Goal: Information Seeking & Learning: Learn about a topic

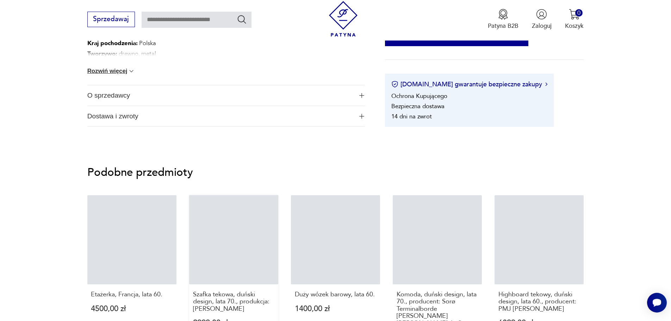
click at [241, 242] on link "Szafka tekowa, duński design, lata 70., produkcja: [PERSON_NAME] 2999,00 zł" at bounding box center [233, 276] width 89 height 162
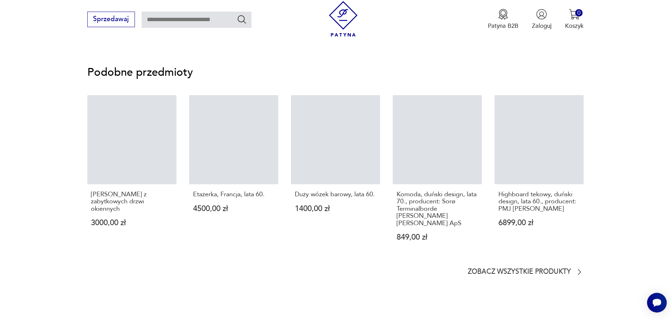
scroll to position [650, 0]
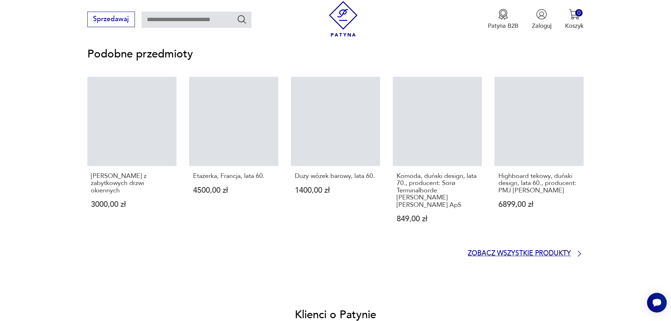
click at [562, 251] on p "Zobacz wszystkie produkty" at bounding box center [519, 254] width 103 height 6
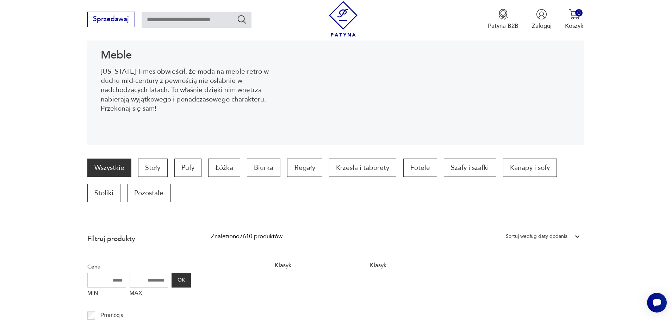
scroll to position [111, 0]
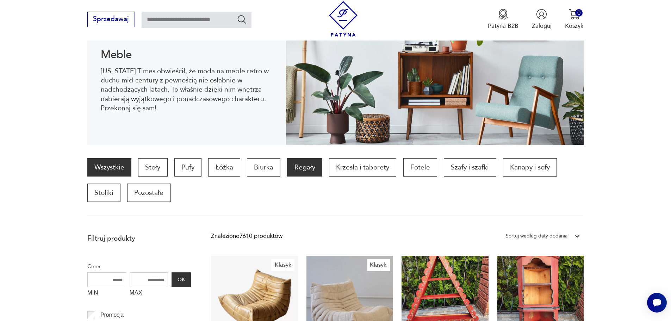
click at [311, 167] on p "Regały" at bounding box center [304, 167] width 35 height 18
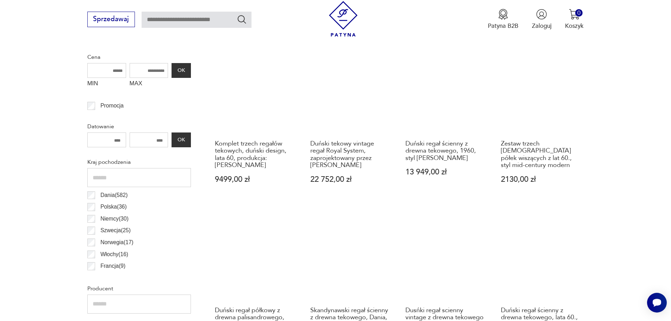
scroll to position [320, 0]
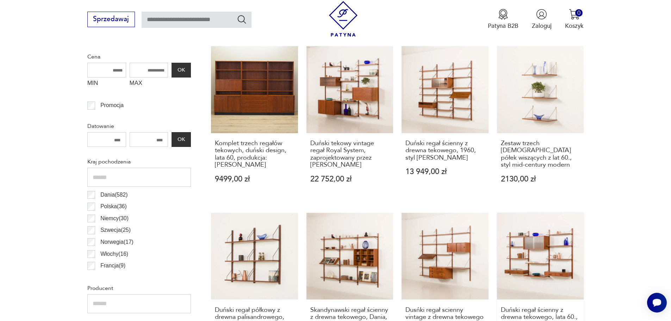
click at [518, 267] on link "Duński regał ścienny z drewna tekowego, lata 60., styl [PERSON_NAME] 10 000,00 …" at bounding box center [540, 289] width 87 height 153
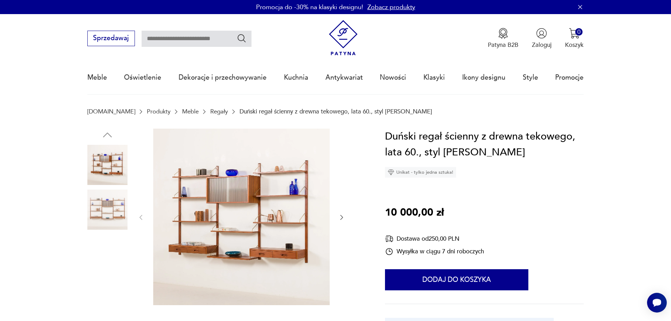
click at [232, 237] on img at bounding box center [241, 217] width 176 height 176
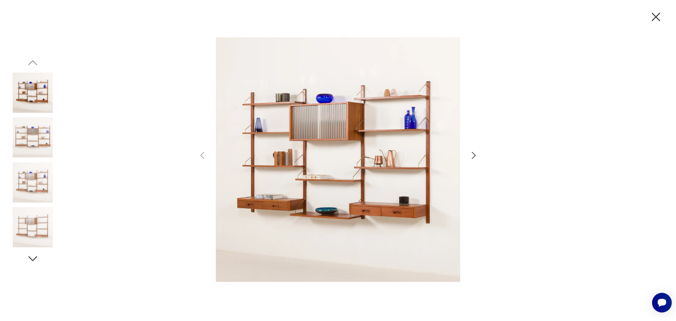
click at [275, 201] on img at bounding box center [338, 159] width 244 height 257
click at [473, 153] on icon "button" at bounding box center [474, 155] width 4 height 7
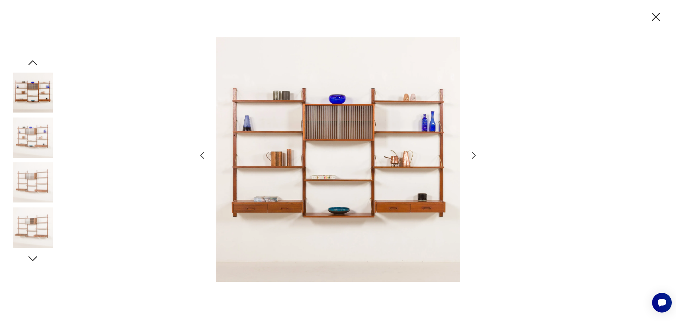
click at [474, 154] on icon "button" at bounding box center [474, 155] width 4 height 7
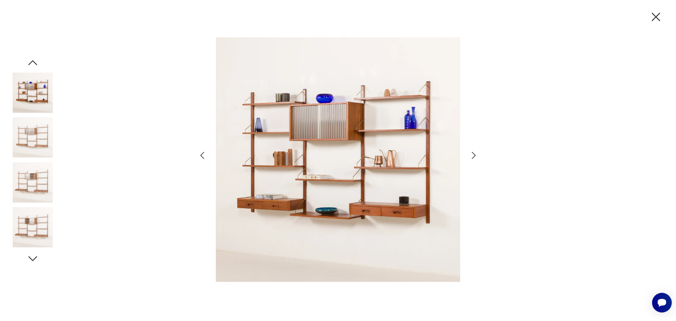
click at [474, 154] on icon "button" at bounding box center [474, 155] width 4 height 7
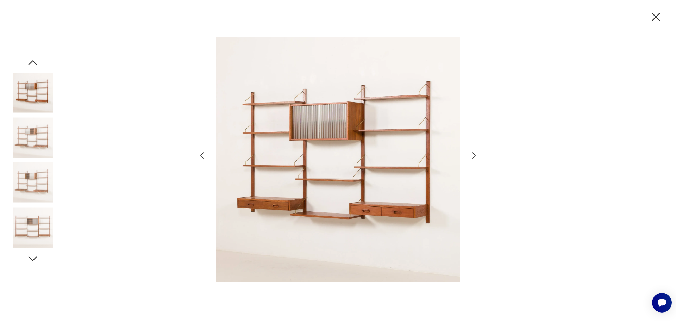
click at [475, 155] on icon "button" at bounding box center [474, 155] width 4 height 7
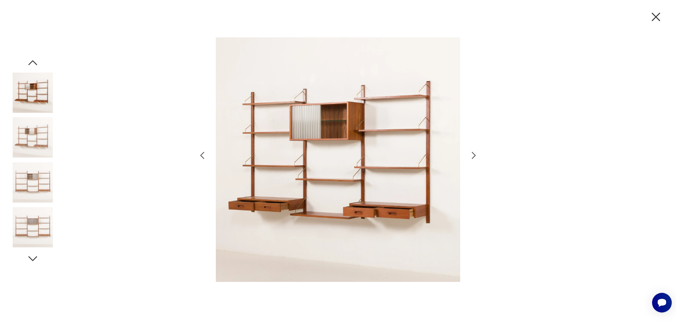
click at [475, 155] on icon "button" at bounding box center [474, 155] width 4 height 7
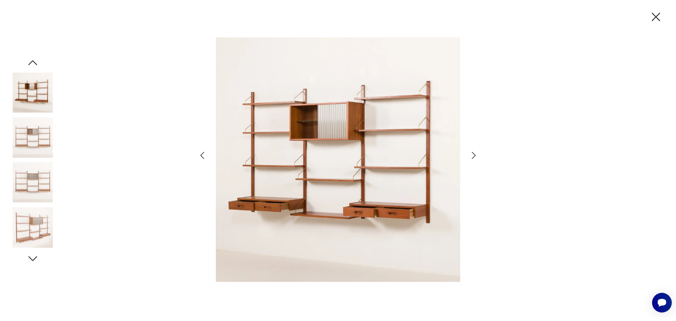
click at [475, 155] on icon "button" at bounding box center [474, 155] width 4 height 7
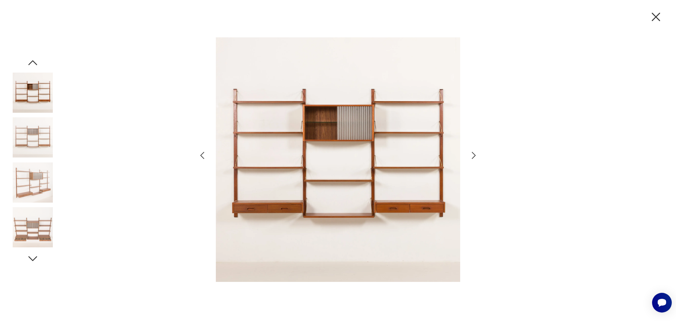
click at [475, 155] on icon "button" at bounding box center [474, 155] width 4 height 7
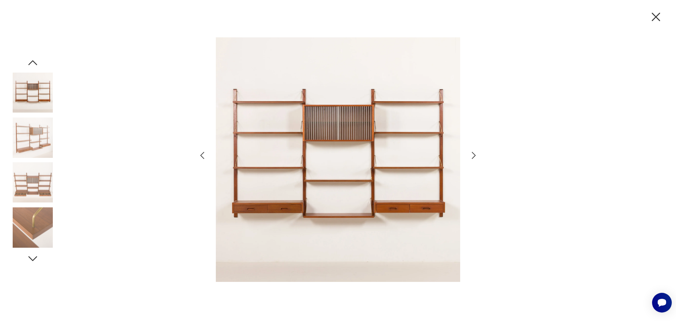
click at [475, 155] on icon "button" at bounding box center [474, 155] width 4 height 7
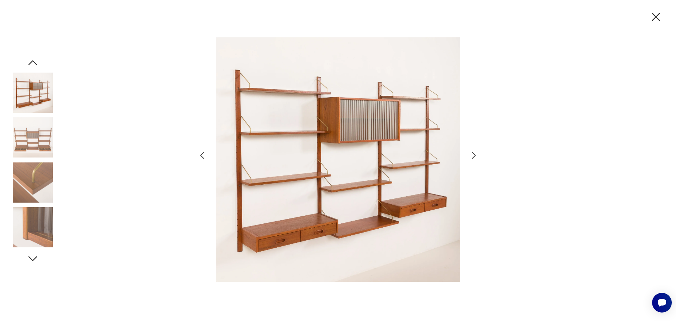
click at [475, 155] on icon "button" at bounding box center [474, 155] width 4 height 7
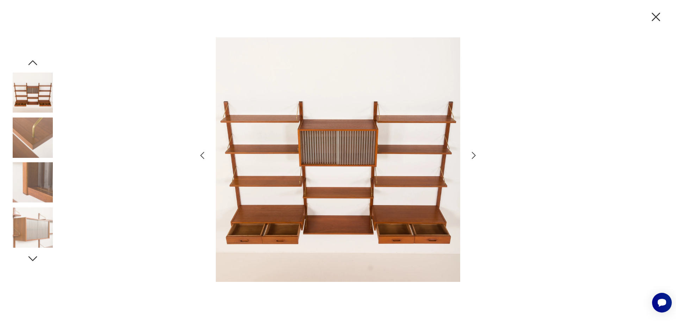
click at [475, 155] on icon "button" at bounding box center [474, 155] width 4 height 7
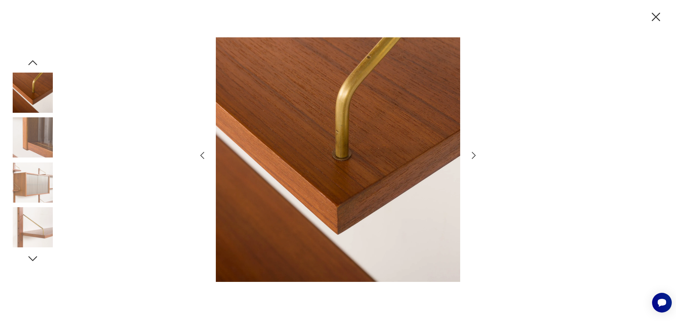
click at [475, 155] on icon "button" at bounding box center [474, 155] width 4 height 7
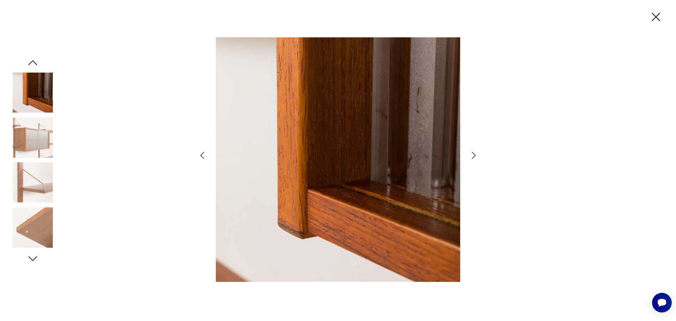
click at [475, 155] on icon "button" at bounding box center [474, 155] width 4 height 7
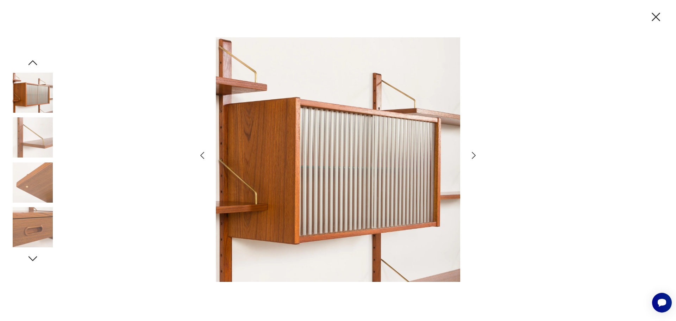
click at [475, 155] on icon "button" at bounding box center [474, 155] width 4 height 7
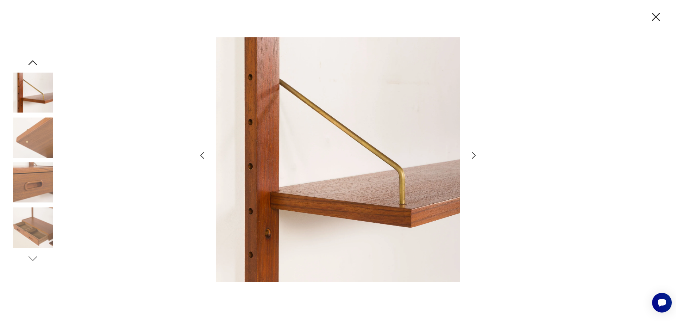
click at [475, 155] on icon "button" at bounding box center [474, 155] width 4 height 7
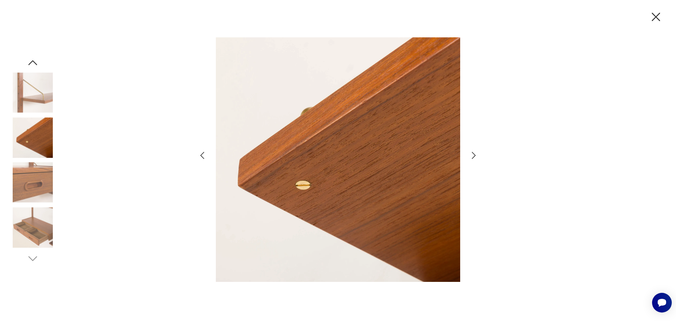
click at [475, 155] on icon "button" at bounding box center [474, 155] width 4 height 7
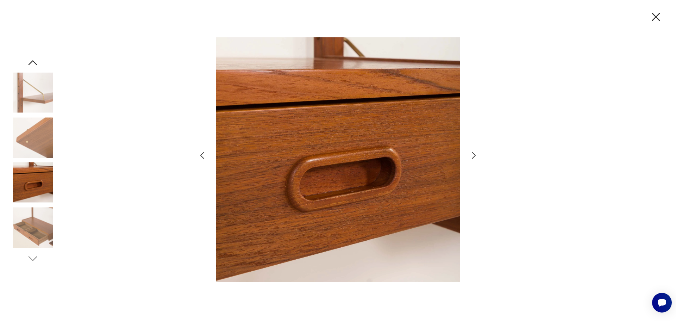
click at [475, 155] on icon "button" at bounding box center [474, 155] width 4 height 7
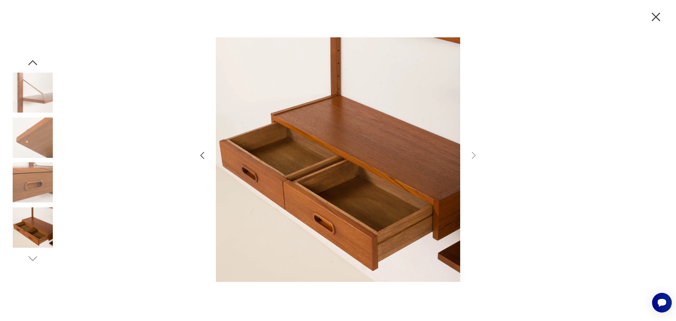
click at [654, 15] on icon "button" at bounding box center [656, 17] width 8 height 8
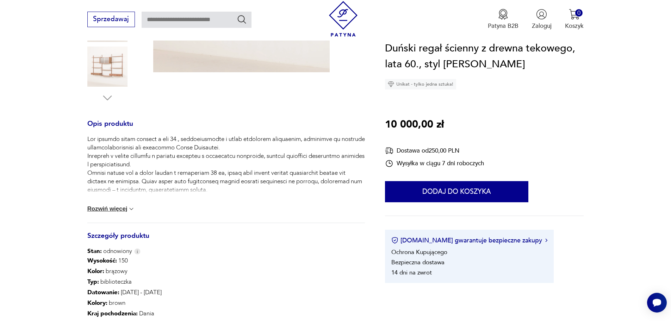
scroll to position [236, 0]
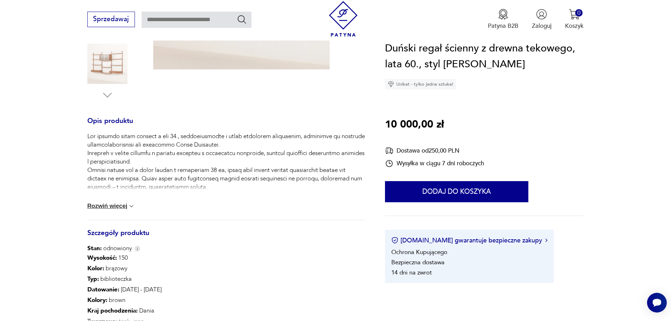
click at [134, 205] on img at bounding box center [131, 206] width 7 height 7
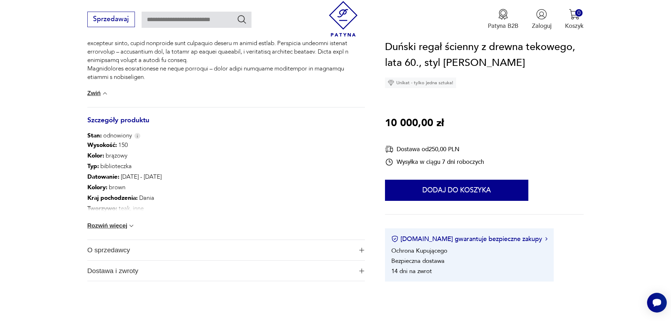
scroll to position [481, 0]
click at [133, 226] on img at bounding box center [131, 225] width 7 height 7
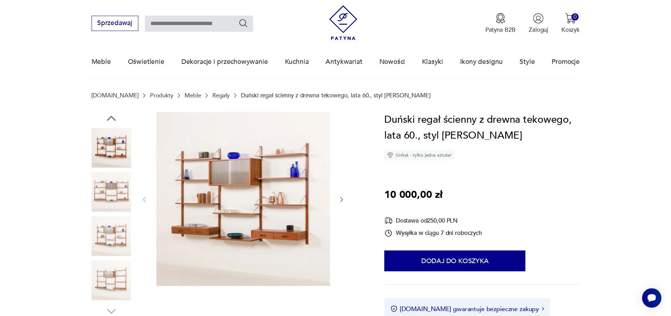
scroll to position [0, 0]
